Goal: Information Seeking & Learning: Learn about a topic

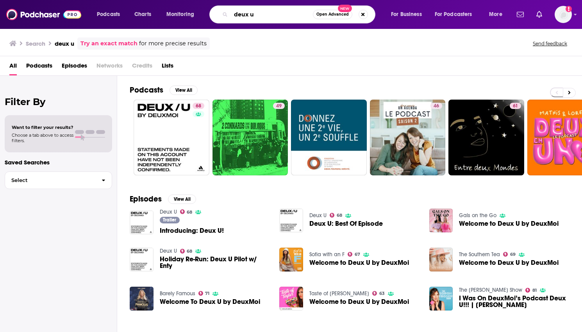
click at [306, 12] on input "deux u" at bounding box center [272, 14] width 82 height 12
click at [562, 16] on img "Logged in as evankrask" at bounding box center [562, 14] width 17 height 17
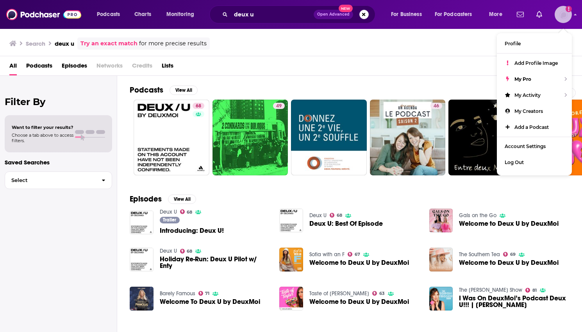
click at [566, 14] on img "Logged in as evankrask" at bounding box center [562, 14] width 17 height 17
click at [556, 18] on img "Logged in as evankrask" at bounding box center [562, 14] width 17 height 17
click at [267, 14] on input "deux u" at bounding box center [272, 14] width 83 height 12
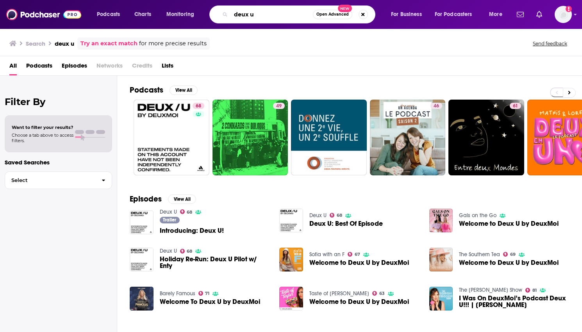
click at [267, 14] on input "deux u" at bounding box center [272, 14] width 82 height 12
type input "t"
type input "realm"
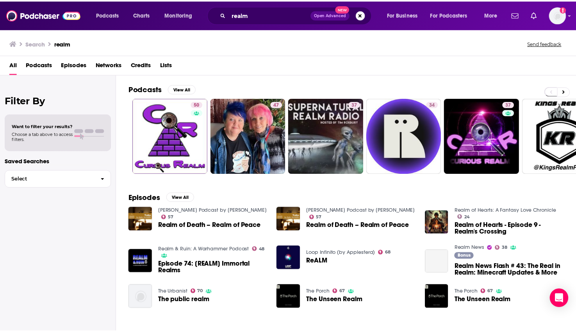
scroll to position [107, 0]
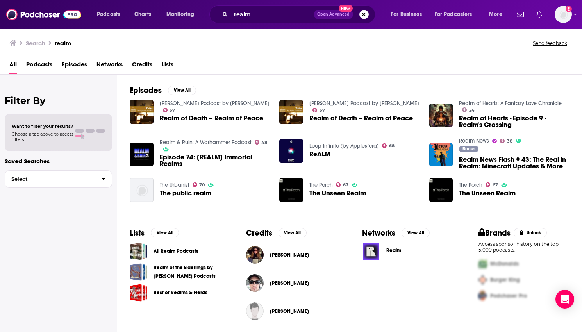
click at [370, 253] on img at bounding box center [371, 251] width 18 height 18
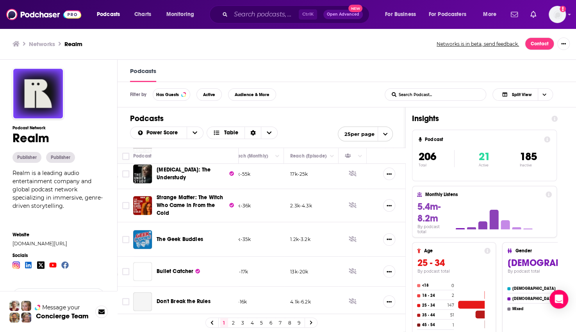
scroll to position [591, 252]
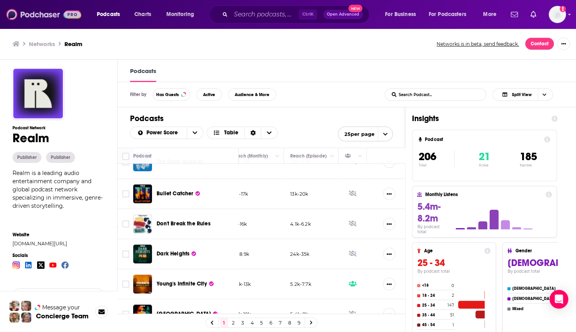
click at [44, 14] on img at bounding box center [43, 14] width 75 height 15
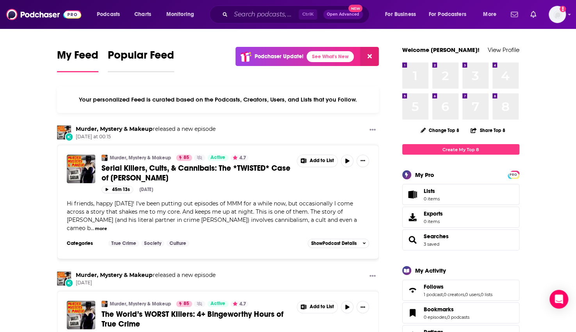
click at [110, 55] on span "Popular Feed" at bounding box center [141, 57] width 66 height 18
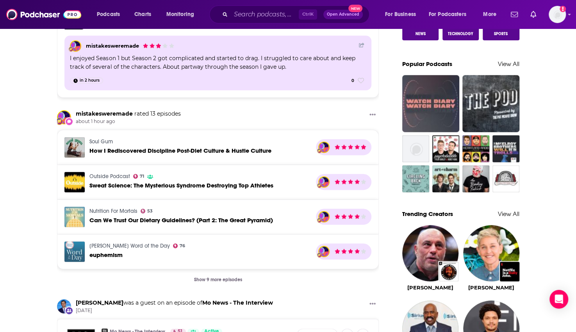
scroll to position [515, 0]
click at [125, 147] on span "How I Rediscovered Discipline Post-Diet Culture & Hustle Culture" at bounding box center [180, 150] width 182 height 7
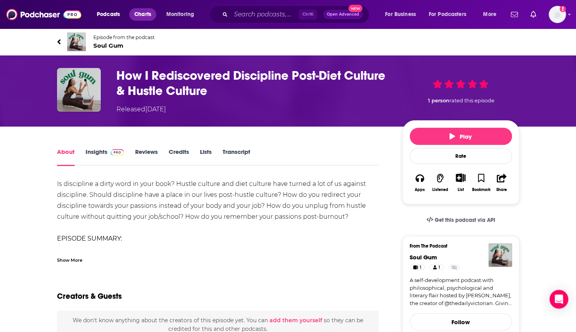
click at [148, 16] on span "Charts" at bounding box center [142, 14] width 17 height 11
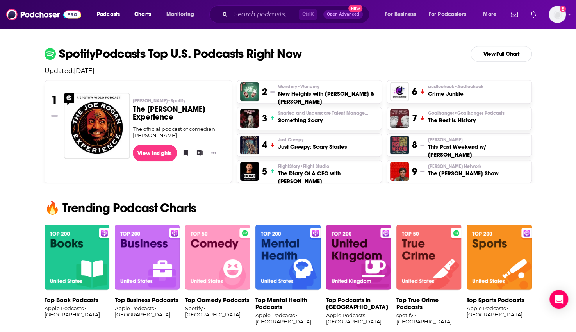
scroll to position [360, 0]
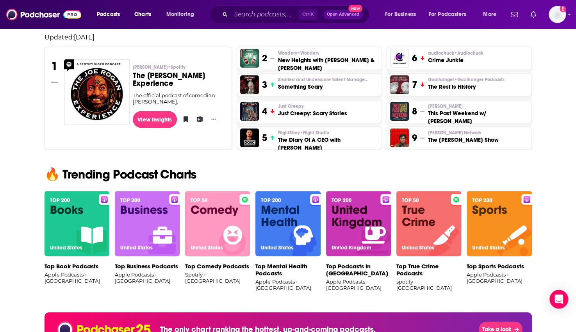
click at [214, 233] on img at bounding box center [217, 224] width 65 height 66
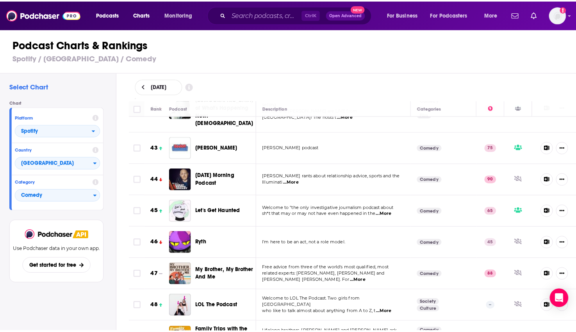
scroll to position [1368, 0]
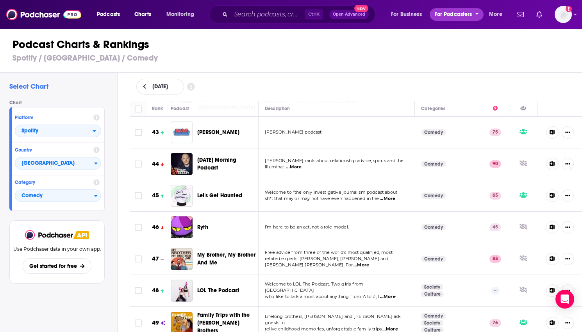
click at [442, 18] on span "For Podcasters" at bounding box center [452, 14] width 37 height 11
click at [172, 13] on span "Monitoring" at bounding box center [180, 14] width 28 height 11
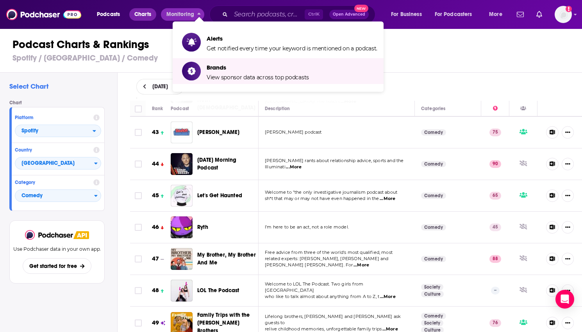
click at [142, 16] on span "Charts" at bounding box center [142, 14] width 17 height 11
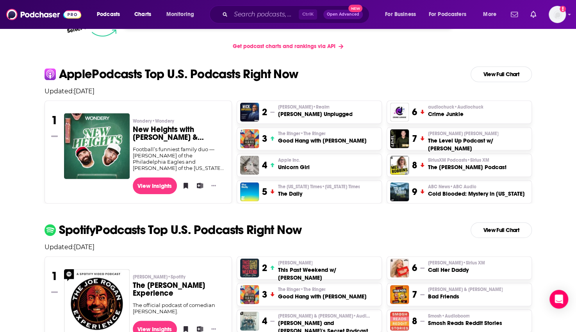
scroll to position [213, 0]
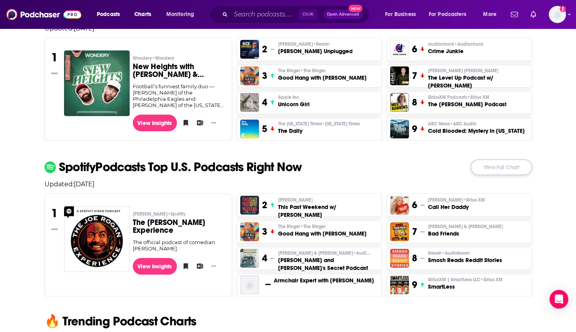
click at [494, 168] on link "View Full Chart" at bounding box center [500, 167] width 61 height 16
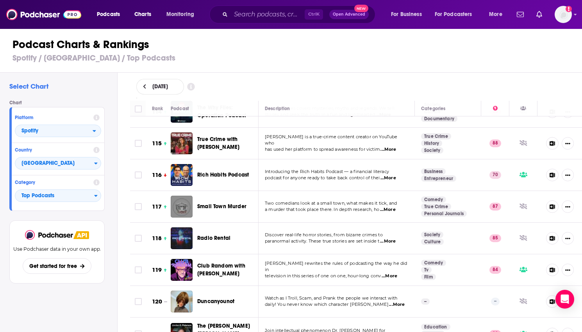
scroll to position [3650, 0]
